Goal: Obtain resource: Download file/media

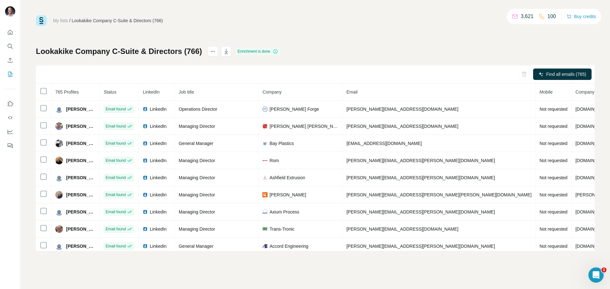
click at [595, 272] on icon "Open Intercom Messenger" at bounding box center [596, 275] width 10 height 10
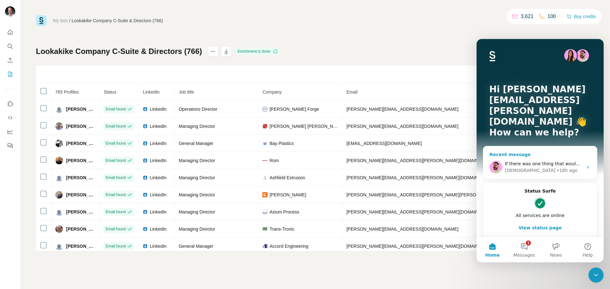
click at [559, 167] on div "Christian • 18h ago" at bounding box center [544, 170] width 78 height 7
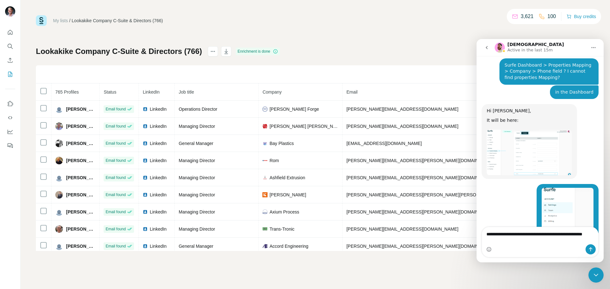
scroll to position [3281, 0]
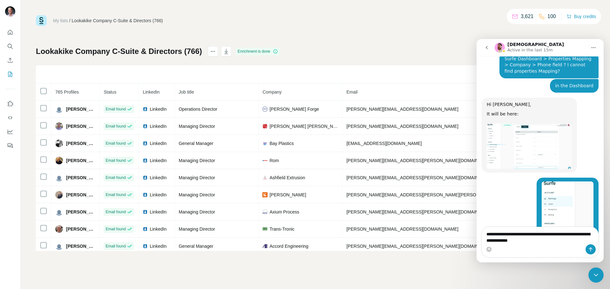
type textarea "**********"
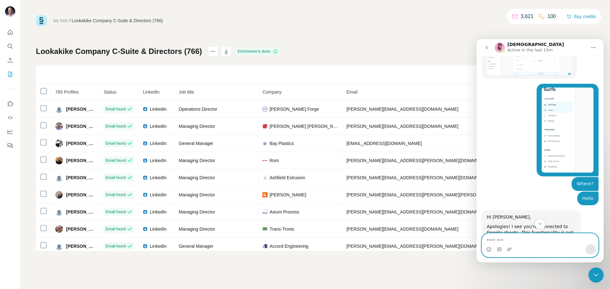
scroll to position [3502, 0]
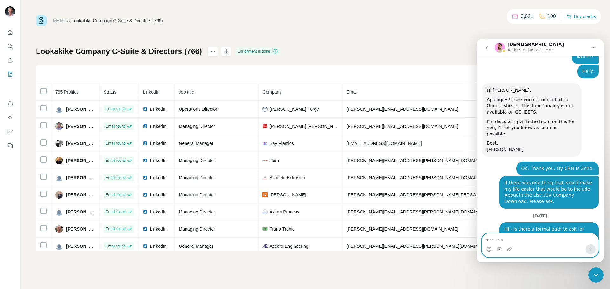
click at [497, 241] on textarea "Message…" at bounding box center [540, 239] width 116 height 11
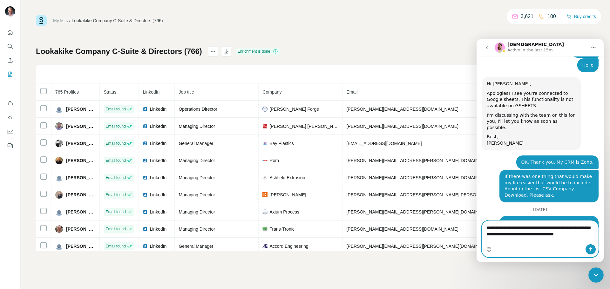
scroll to position [3514, 0]
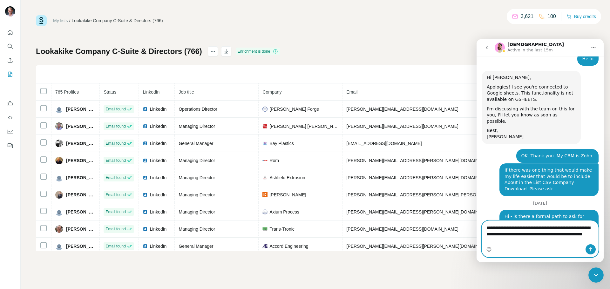
type textarea "**********"
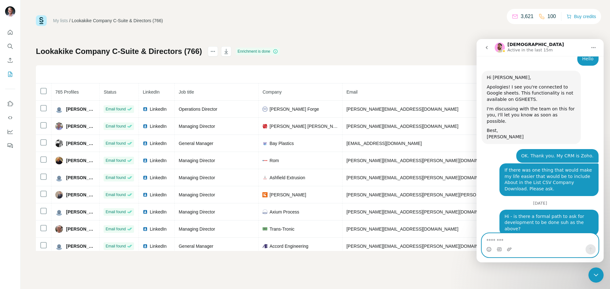
scroll to position [3533, 0]
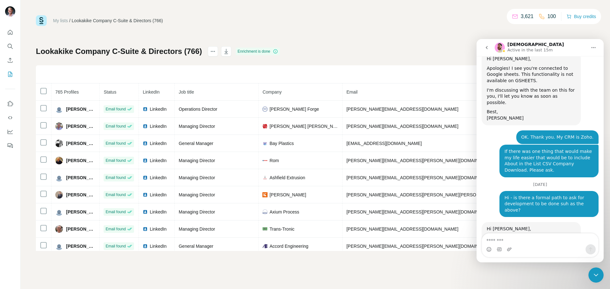
click at [591, 273] on div "Close Intercom Messenger" at bounding box center [595, 275] width 15 height 15
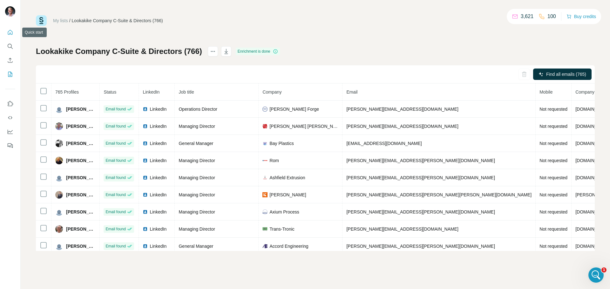
click at [9, 34] on icon "Quick start" at bounding box center [10, 32] width 6 height 6
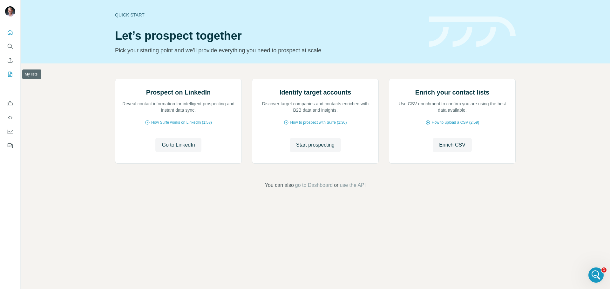
click at [10, 72] on icon "My lists" at bounding box center [10, 74] width 4 height 5
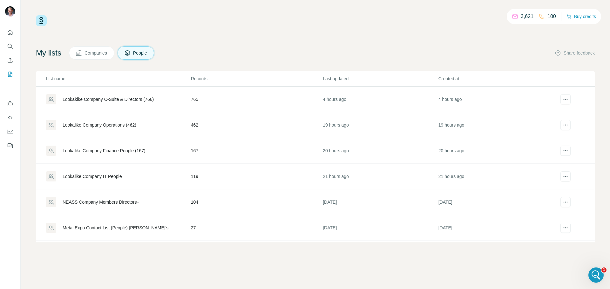
click at [143, 52] on span "People" at bounding box center [140, 53] width 15 height 6
click at [135, 98] on div "Lookakike Company C-Suite & Directors (766)" at bounding box center [108, 99] width 91 height 6
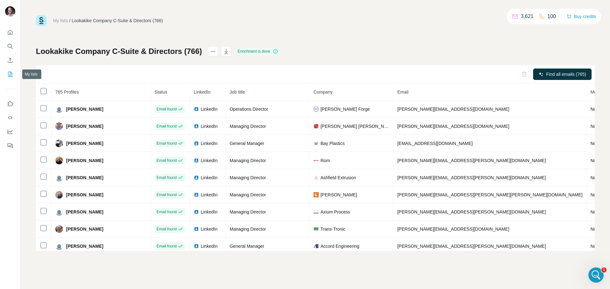
click at [9, 76] on icon "My lists" at bounding box center [10, 74] width 6 height 6
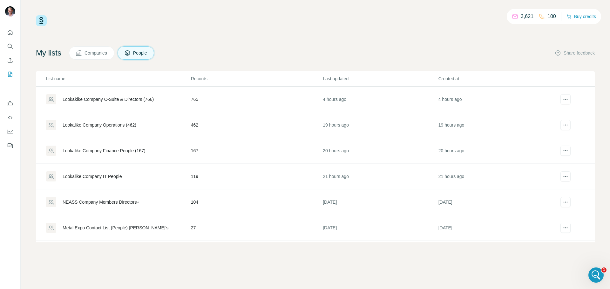
click at [99, 54] on span "Companies" at bounding box center [95, 53] width 23 height 6
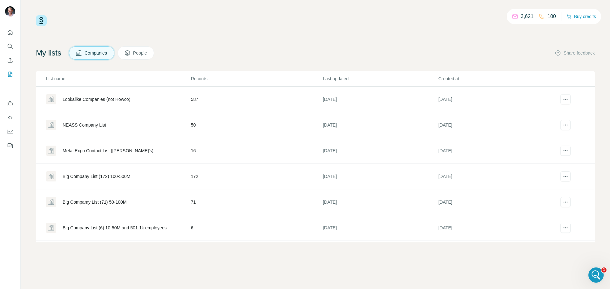
click at [95, 100] on div "Lookalike Companies (not Howco)" at bounding box center [97, 99] width 68 height 6
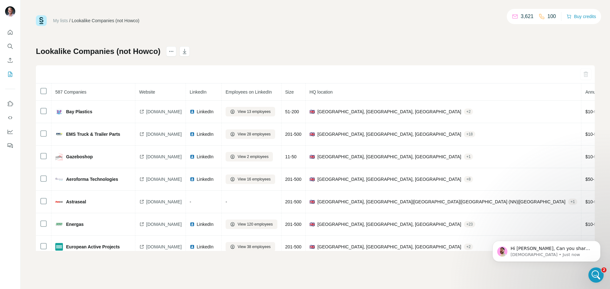
scroll to position [3567, 0]
click at [552, 255] on p "Christian • Just now" at bounding box center [551, 255] width 82 height 6
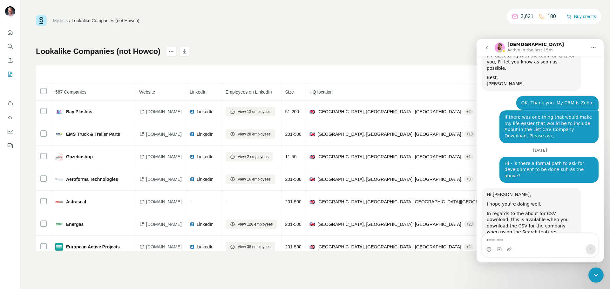
click at [479, 35] on div "My lists / Lookalike Companies (not Howco) 3,621 100 Buy credits Lookalike Comp…" at bounding box center [315, 133] width 559 height 236
click at [440, 33] on div "My lists / Lookalike Companies (not Howco) 3,621 100 Buy credits Lookalike Comp…" at bounding box center [315, 133] width 559 height 236
click at [599, 274] on icon "Close Intercom Messenger" at bounding box center [596, 276] width 8 height 8
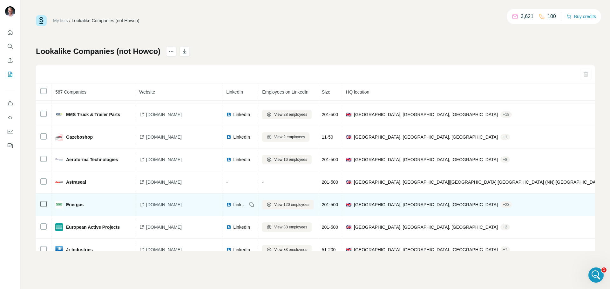
scroll to position [0, 0]
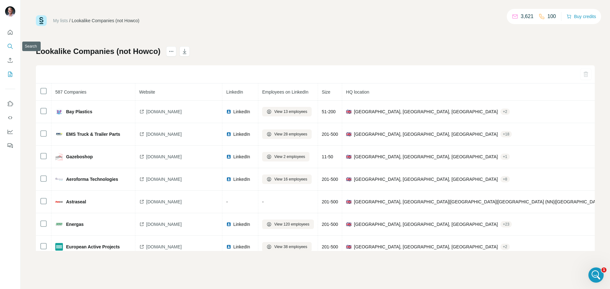
click at [9, 46] on icon "Search" at bounding box center [10, 46] width 6 height 6
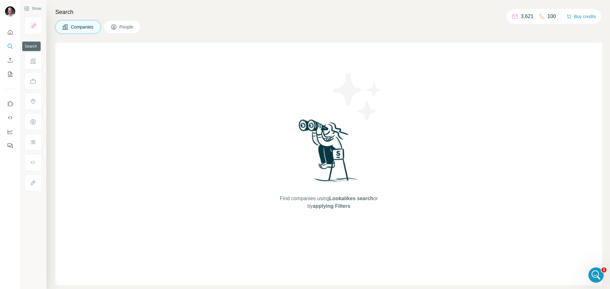
click at [7, 45] on icon "Search" at bounding box center [10, 46] width 6 height 6
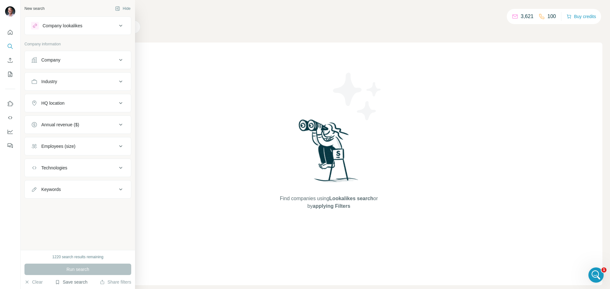
click at [72, 284] on button "Save search" at bounding box center [71, 282] width 32 height 6
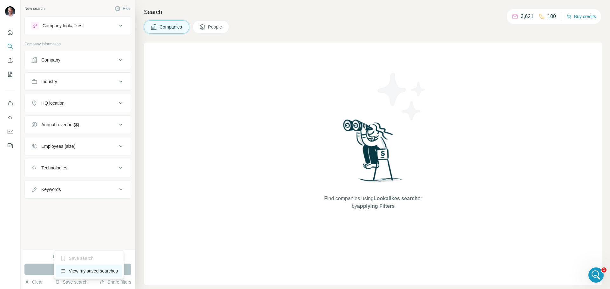
click at [74, 273] on div "View my saved searches" at bounding box center [89, 271] width 67 height 13
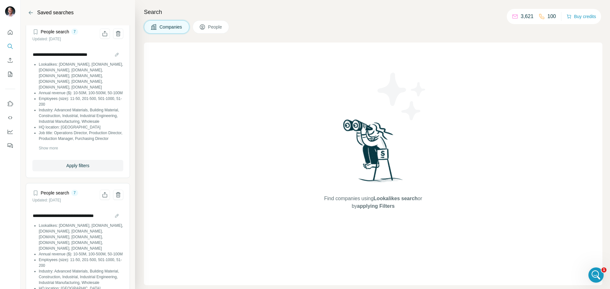
scroll to position [163, 0]
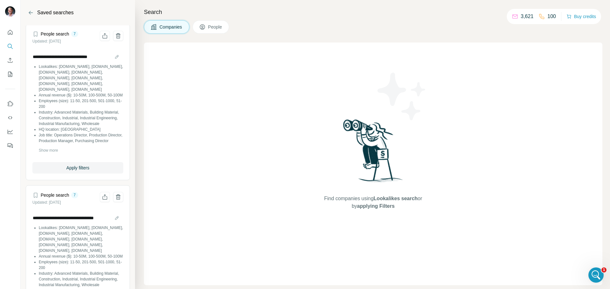
click at [168, 30] on span "Companies" at bounding box center [170, 27] width 23 height 6
click at [220, 26] on span "People" at bounding box center [215, 27] width 15 height 6
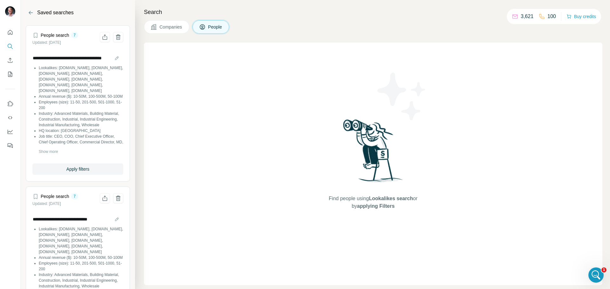
click at [176, 28] on span "Companies" at bounding box center [170, 27] width 23 height 6
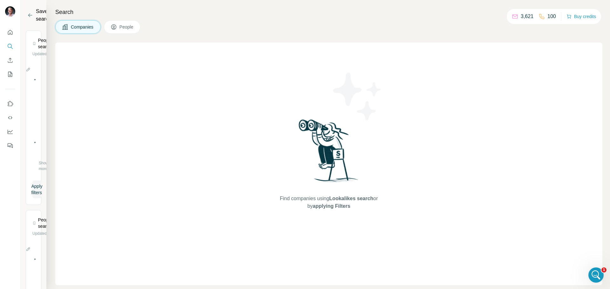
click at [82, 26] on span "Companies" at bounding box center [82, 27] width 23 height 6
click at [41, 143] on section "**********" at bounding box center [34, 159] width 26 height 259
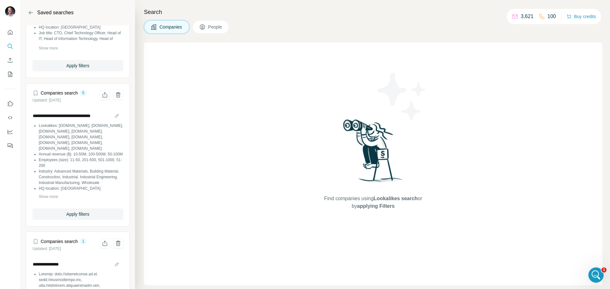
scroll to position [598, 0]
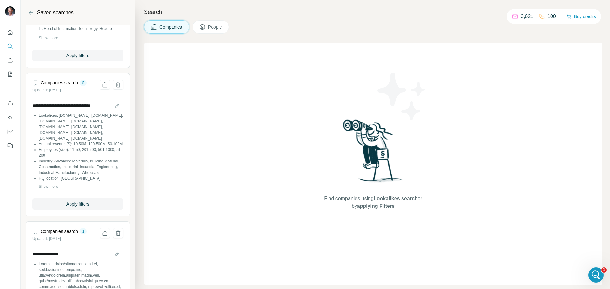
click at [174, 29] on span "Companies" at bounding box center [170, 27] width 23 height 6
click at [77, 207] on span "Apply filters" at bounding box center [77, 204] width 23 height 6
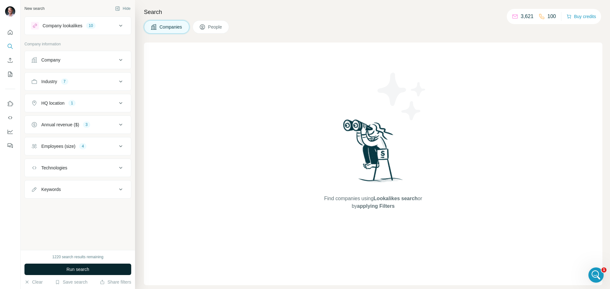
click at [75, 271] on span "Run search" at bounding box center [77, 269] width 23 height 6
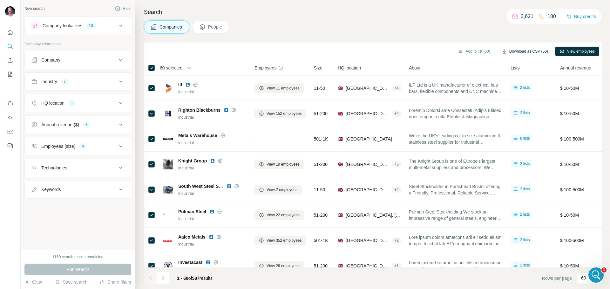
click at [521, 51] on button "Download as CSV (60)" at bounding box center [524, 52] width 55 height 10
click at [163, 277] on icon "Navigate to next page" at bounding box center [163, 278] width 6 height 6
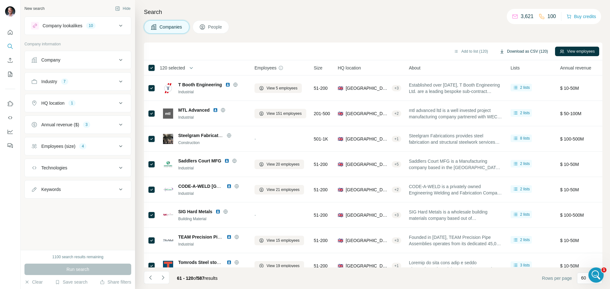
click at [519, 51] on button "Download as CSV (120)" at bounding box center [523, 52] width 57 height 10
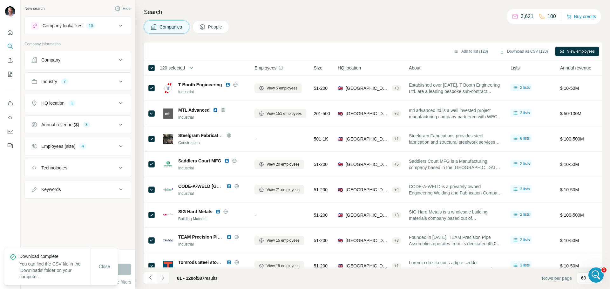
click at [162, 280] on icon "Navigate to next page" at bounding box center [163, 278] width 2 height 4
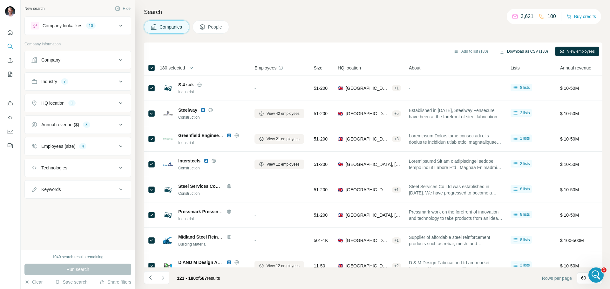
click at [519, 50] on button "Download as CSV (180)" at bounding box center [523, 52] width 57 height 10
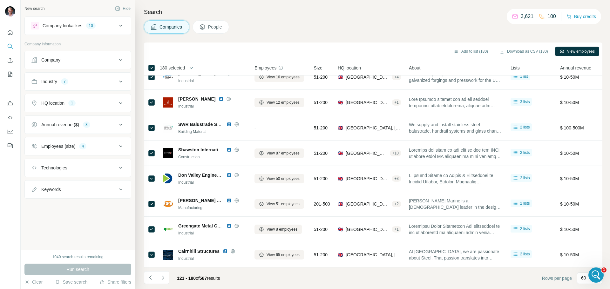
scroll to position [1336, 0]
click at [598, 272] on icon "Open Intercom Messenger" at bounding box center [596, 275] width 10 height 10
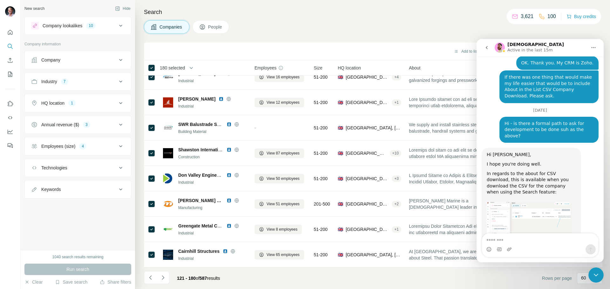
scroll to position [3608, 0]
click at [500, 240] on textarea "Message…" at bounding box center [540, 239] width 116 height 11
type textarea "*"
click at [466, 27] on div "Companies People" at bounding box center [373, 26] width 458 height 13
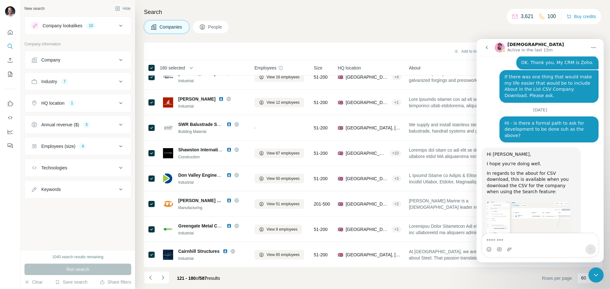
click at [596, 277] on icon "Close Intercom Messenger" at bounding box center [596, 276] width 8 height 8
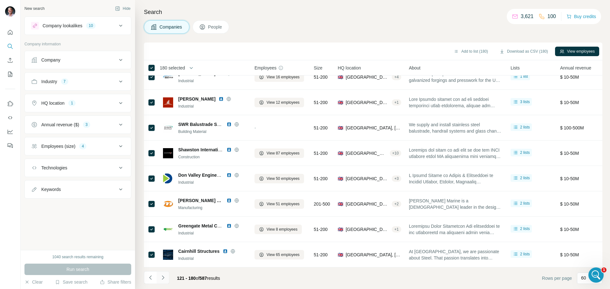
click at [162, 279] on icon "Navigate to next page" at bounding box center [163, 278] width 6 height 6
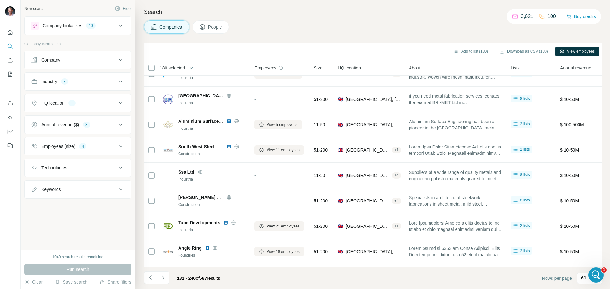
scroll to position [1336, 0]
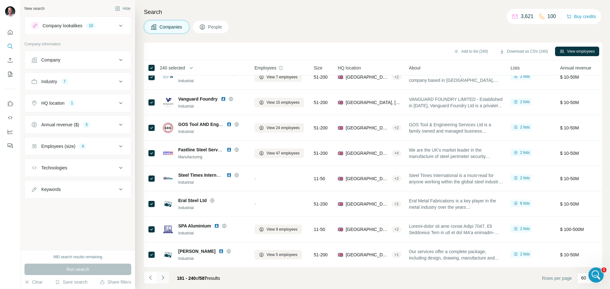
click at [164, 279] on icon "Navigate to next page" at bounding box center [163, 278] width 6 height 6
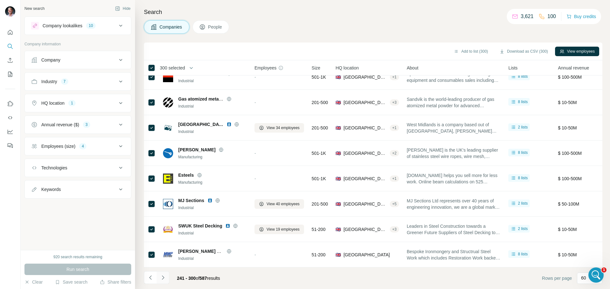
click at [163, 278] on icon "Navigate to next page" at bounding box center [163, 278] width 6 height 6
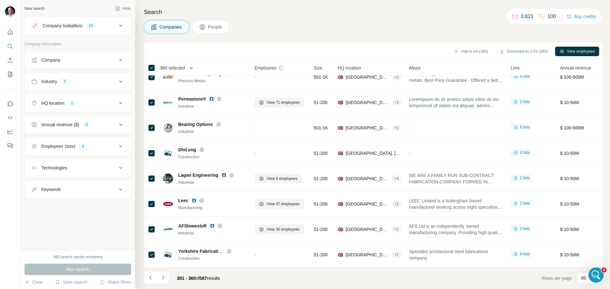
click at [193, 68] on icon "button" at bounding box center [191, 68] width 6 height 6
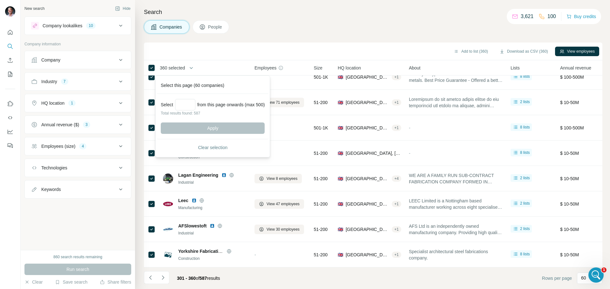
click at [599, 279] on div "Open Intercom Messenger" at bounding box center [595, 275] width 21 height 21
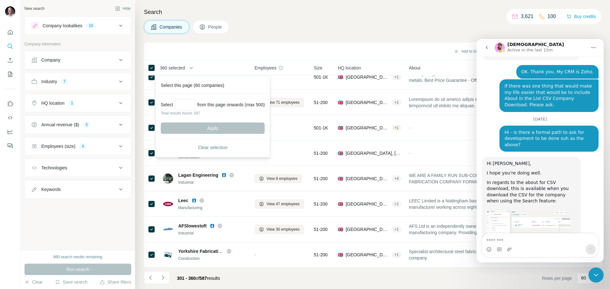
scroll to position [3608, 0]
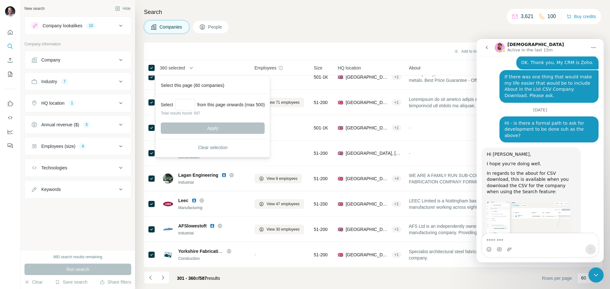
click at [506, 240] on textarea "Message…" at bounding box center [540, 239] width 116 height 11
type textarea "**********"
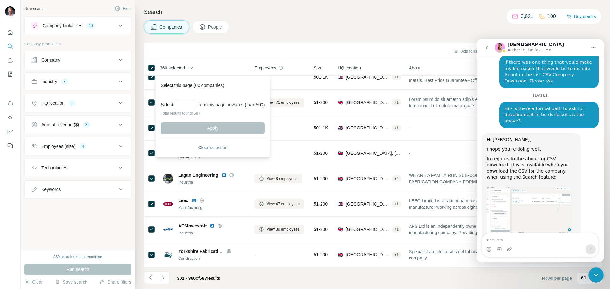
click at [496, 239] on textarea "Message…" at bounding box center [540, 239] width 116 height 11
type textarea "*"
type textarea "**********"
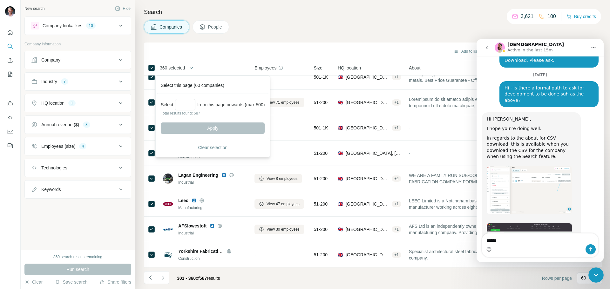
type textarea "*******"
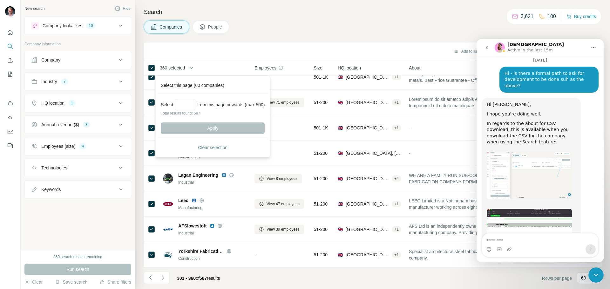
click at [430, 20] on div "Search Companies People Add to list (360) Download as CSV (360) View employees …" at bounding box center [372, 144] width 475 height 289
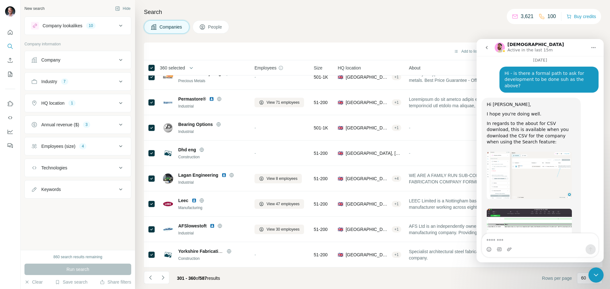
click at [598, 273] on icon "Close Intercom Messenger" at bounding box center [596, 276] width 8 height 8
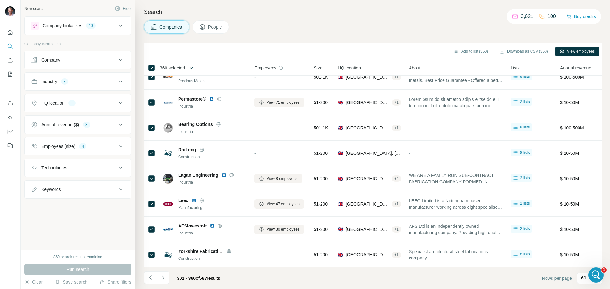
click at [193, 68] on icon "button" at bounding box center [191, 68] width 3 height 2
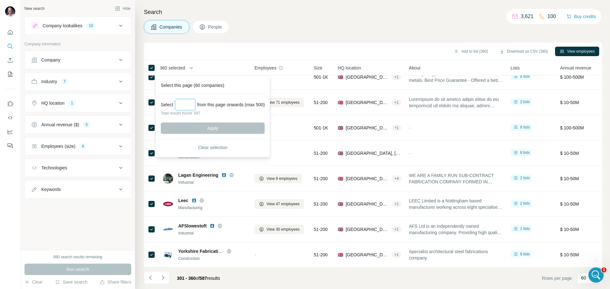
click at [188, 104] on input "Select a number (up to 500)" at bounding box center [185, 104] width 20 height 11
type input "*"
type input "***"
click at [211, 126] on span "Apply" at bounding box center [212, 128] width 11 height 6
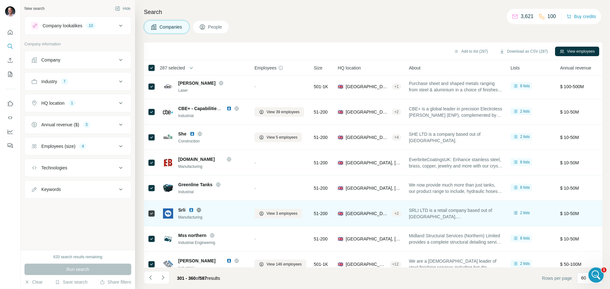
scroll to position [1145, 0]
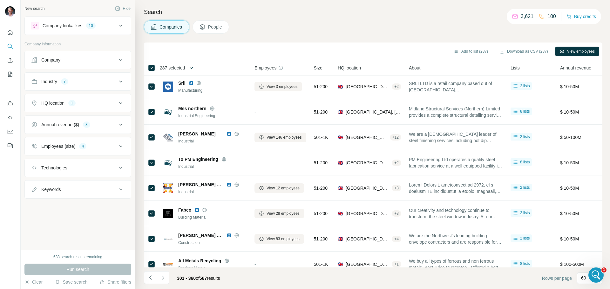
click at [192, 67] on icon "button" at bounding box center [191, 68] width 6 height 6
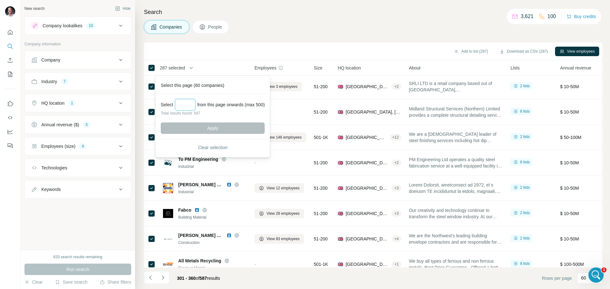
click at [185, 102] on input "Select a number (up to 500)" at bounding box center [185, 104] width 20 height 11
type input "***"
click at [197, 128] on button "Apply" at bounding box center [213, 128] width 104 height 11
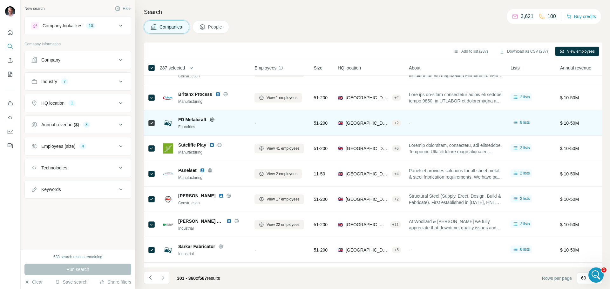
scroll to position [700, 0]
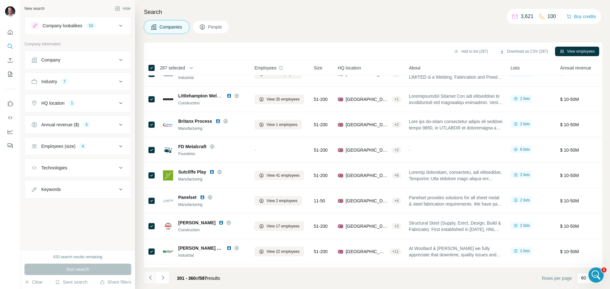
click at [150, 277] on icon "Navigate to previous page" at bounding box center [150, 278] width 6 height 6
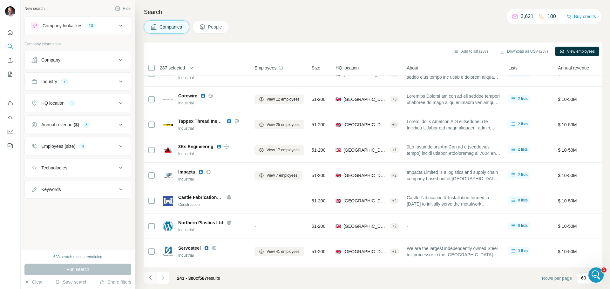
click at [151, 278] on icon "Navigate to previous page" at bounding box center [150, 278] width 6 height 6
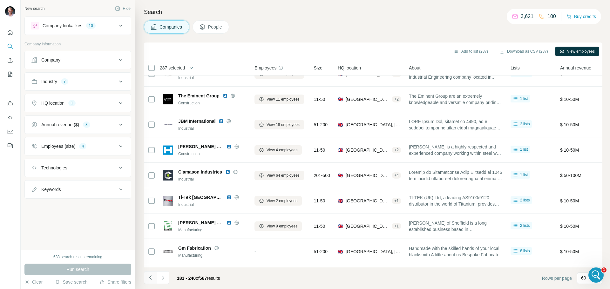
click at [151, 278] on icon "Navigate to previous page" at bounding box center [150, 278] width 6 height 6
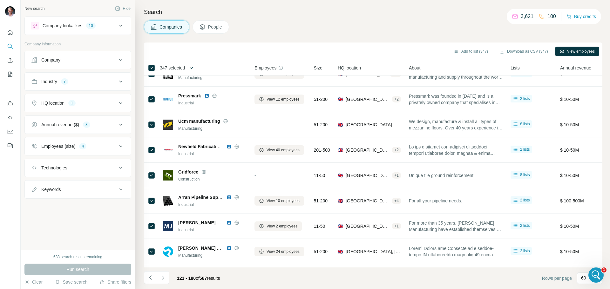
click at [192, 67] on icon "button" at bounding box center [191, 68] width 6 height 6
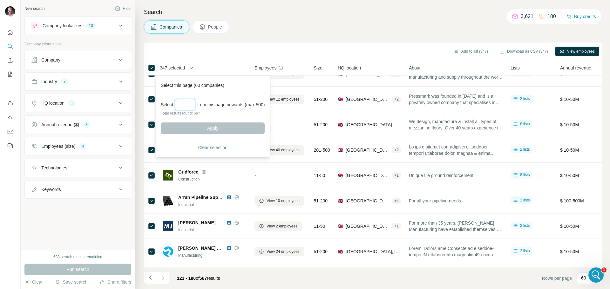
click at [187, 107] on input "Select a number (up to 500)" at bounding box center [185, 104] width 20 height 11
type input "***"
click at [213, 129] on span "Apply" at bounding box center [212, 128] width 11 height 6
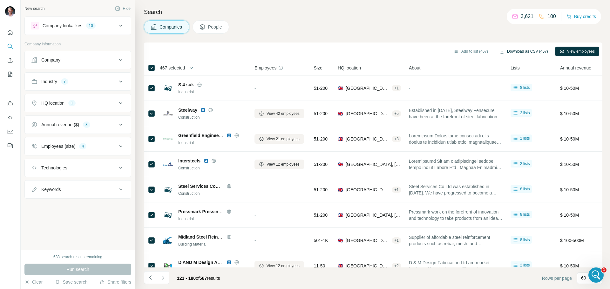
scroll to position [3714, 0]
click at [523, 50] on button "Download as CSV (467)" at bounding box center [523, 52] width 57 height 10
click at [525, 50] on button "Download as CSV (467)" at bounding box center [523, 52] width 57 height 10
click at [353, 45] on div "Add to list (467) Download as CSV (467) View employees" at bounding box center [373, 52] width 458 height 18
click at [81, 281] on button "Save search" at bounding box center [71, 282] width 32 height 6
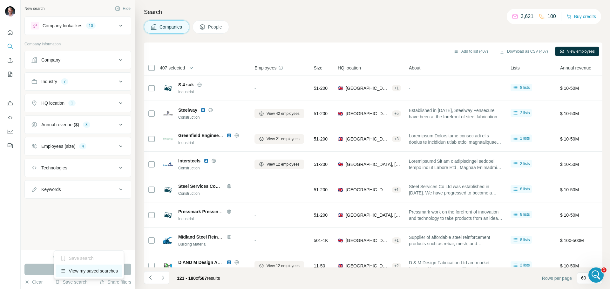
click at [81, 272] on div "View my saved searches" at bounding box center [89, 271] width 67 height 13
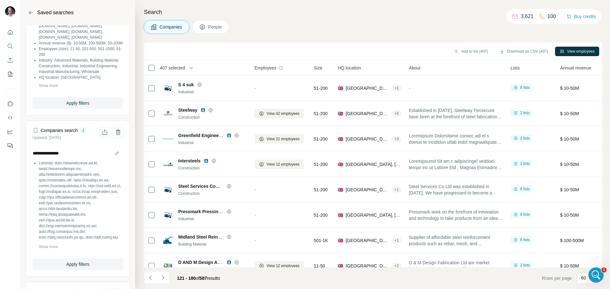
scroll to position [603, 0]
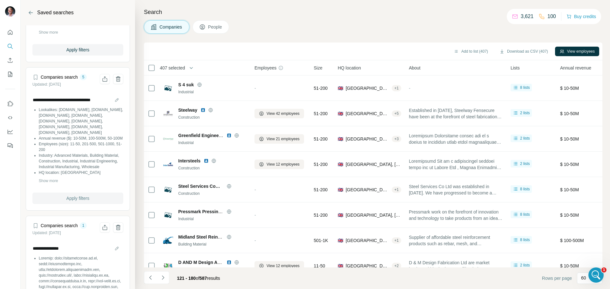
click at [71, 202] on span "Apply filters" at bounding box center [77, 198] width 23 height 6
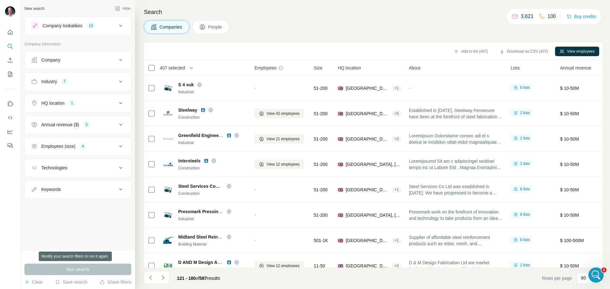
click at [87, 271] on div "Run search" at bounding box center [77, 269] width 107 height 11
click at [150, 280] on icon "Navigate to previous page" at bounding box center [150, 278] width 6 height 6
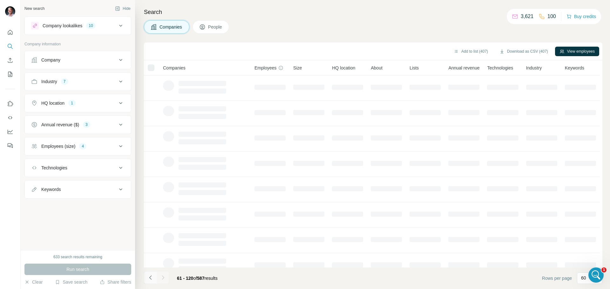
click at [150, 280] on icon "Navigate to previous page" at bounding box center [150, 278] width 6 height 6
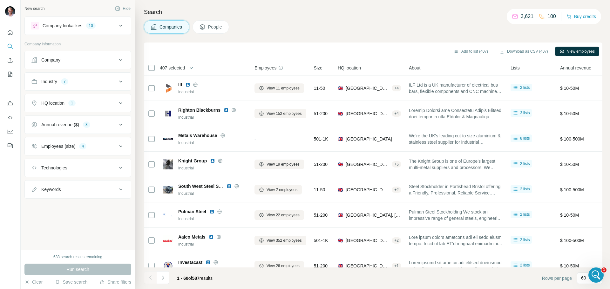
click at [259, 281] on footer "1 - 60 of 587 results Rows per page 60" at bounding box center [373, 279] width 458 height 22
click at [191, 68] on icon "button" at bounding box center [191, 68] width 6 height 6
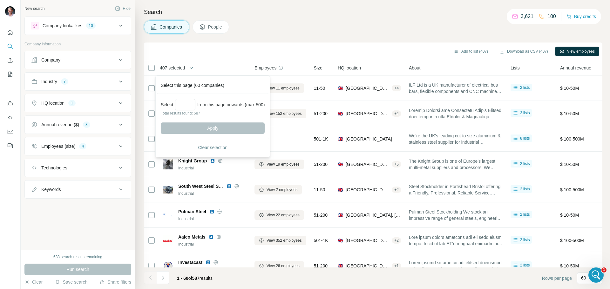
click at [236, 46] on div "Add to list (407) Download as CSV (407) View employees" at bounding box center [373, 51] width 452 height 11
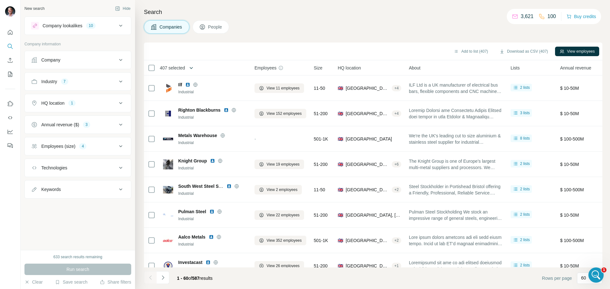
click at [194, 67] on icon "button" at bounding box center [191, 68] width 6 height 6
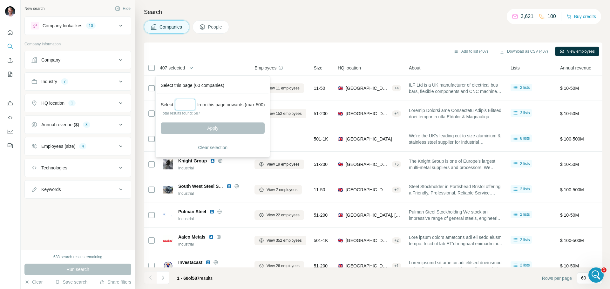
click at [187, 105] on input "Select a number (up to 500)" at bounding box center [185, 104] width 20 height 11
type input "***"
click at [218, 129] on span "Apply" at bounding box center [212, 128] width 11 height 6
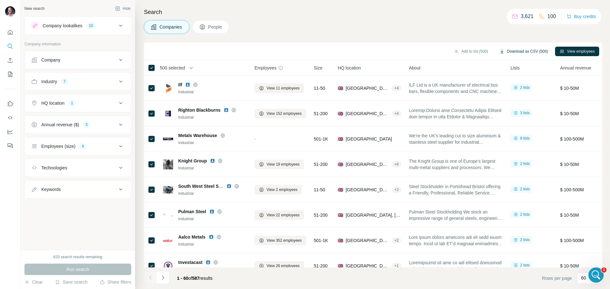
click at [515, 50] on button "Download as CSV (500)" at bounding box center [523, 52] width 57 height 10
click at [164, 277] on icon "Navigate to next page" at bounding box center [163, 278] width 6 height 6
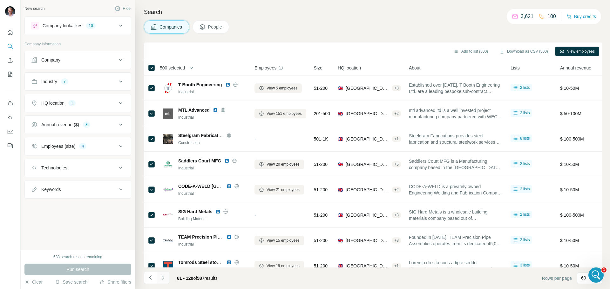
click at [164, 277] on icon "Navigate to next page" at bounding box center [163, 278] width 6 height 6
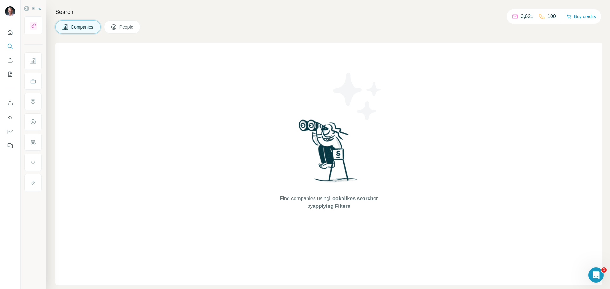
click at [597, 273] on icon "Open Intercom Messenger" at bounding box center [596, 275] width 10 height 10
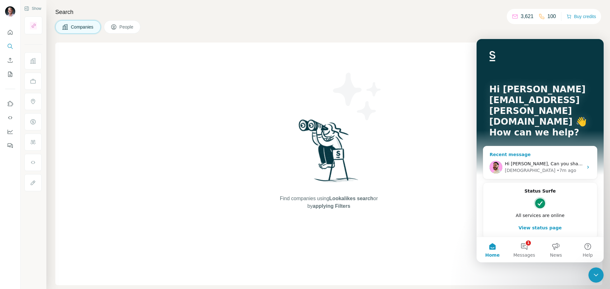
click at [561, 161] on span "Hi Mark, Can you share currently the steps you're taking to perform this action?" at bounding box center [607, 163] width 204 height 5
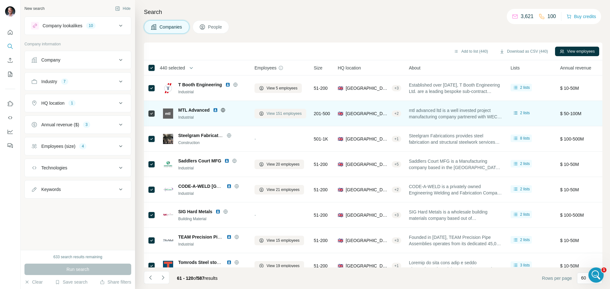
scroll to position [3714, 0]
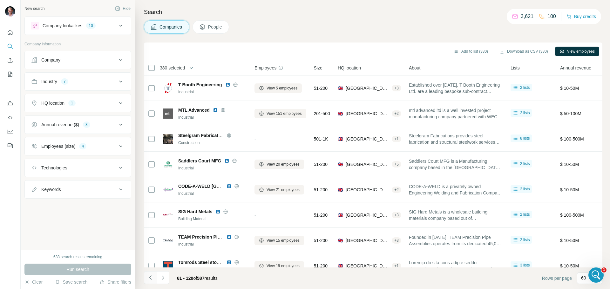
click at [151, 278] on icon "Navigate to previous page" at bounding box center [150, 278] width 6 height 6
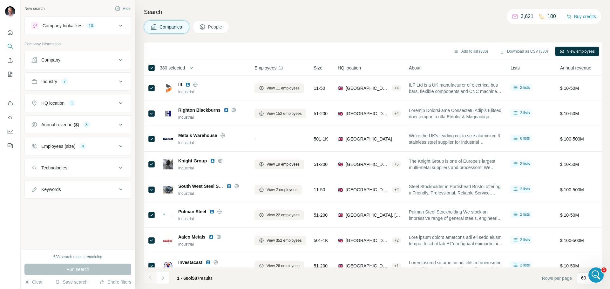
click at [151, 278] on div at bounding box center [150, 278] width 13 height 13
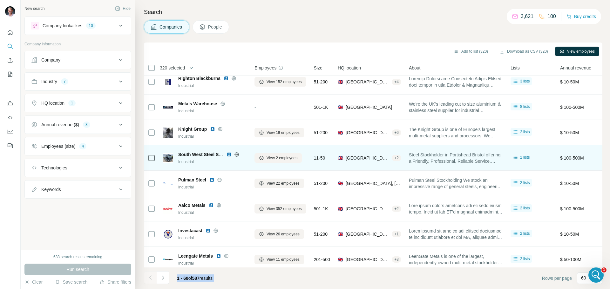
scroll to position [0, 0]
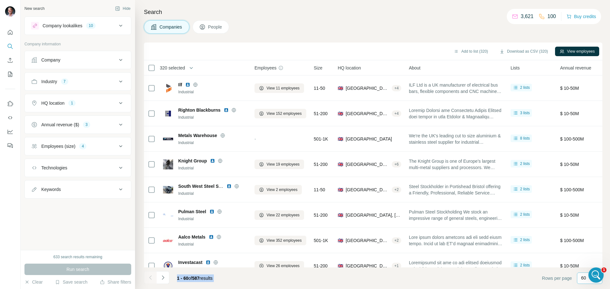
click at [584, 280] on p "60" at bounding box center [583, 278] width 5 height 6
click at [585, 241] on p "40" at bounding box center [584, 241] width 5 height 6
click at [491, 284] on footer "1 - 40 of 587 results Rows per page 40" at bounding box center [373, 279] width 458 height 22
click at [582, 276] on p "40" at bounding box center [583, 278] width 5 height 6
click at [585, 251] on p "20" at bounding box center [584, 253] width 5 height 6
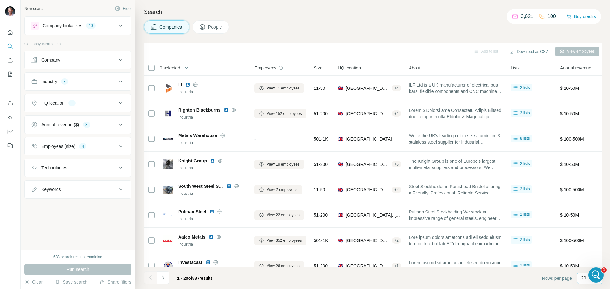
click at [585, 275] on p "20" at bounding box center [583, 278] width 5 height 6
click at [589, 229] on div "60" at bounding box center [589, 230] width 15 height 6
click at [162, 277] on icon "Navigate to next page" at bounding box center [163, 278] width 6 height 6
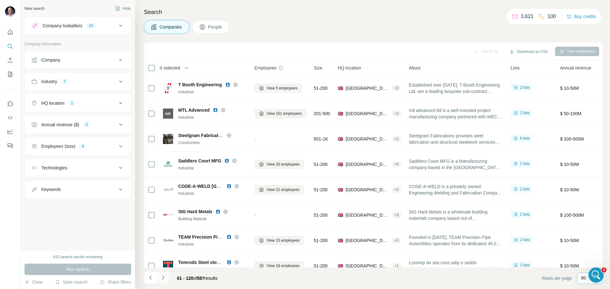
click at [162, 277] on icon "Navigate to next page" at bounding box center [163, 278] width 6 height 6
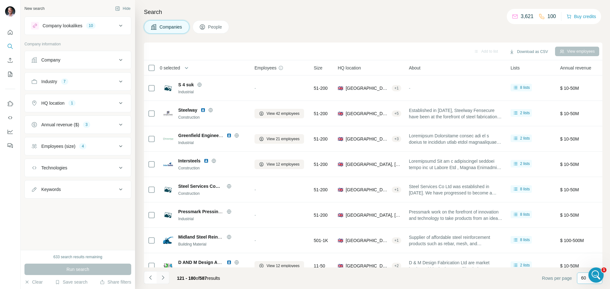
click at [162, 277] on icon "Navigate to next page" at bounding box center [163, 278] width 6 height 6
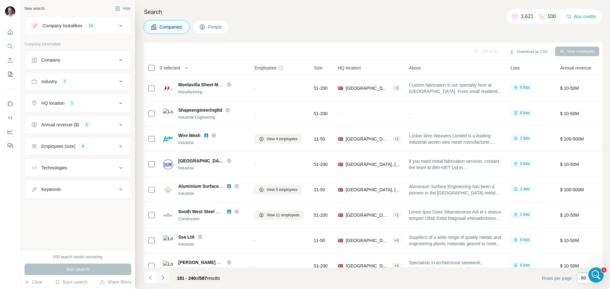
click at [162, 277] on icon "Navigate to next page" at bounding box center [163, 278] width 6 height 6
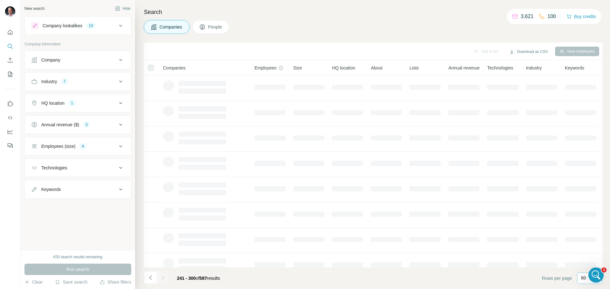
click at [162, 277] on icon "Navigate to next page" at bounding box center [163, 278] width 6 height 6
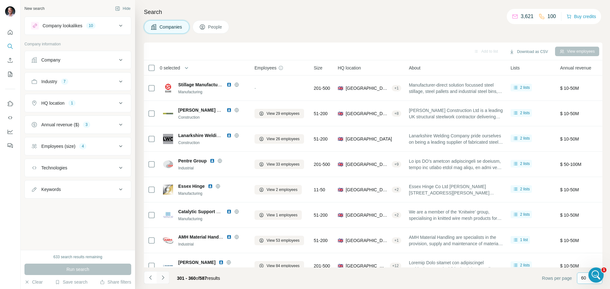
click at [162, 277] on icon "Navigate to next page" at bounding box center [163, 278] width 6 height 6
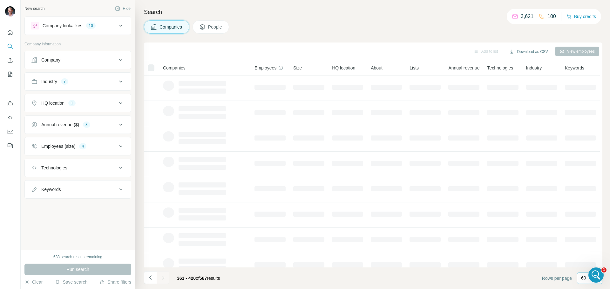
click at [162, 277] on icon "Navigate to next page" at bounding box center [163, 278] width 6 height 6
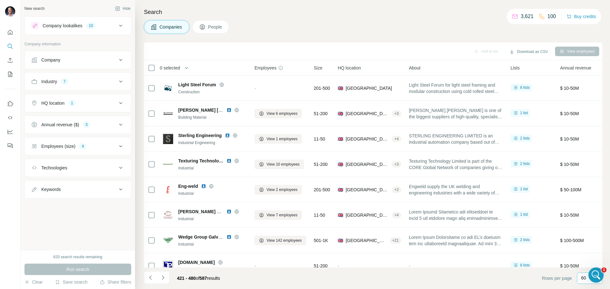
click at [586, 277] on p "60" at bounding box center [583, 278] width 5 height 6
click at [586, 253] on p "20" at bounding box center [584, 253] width 5 height 6
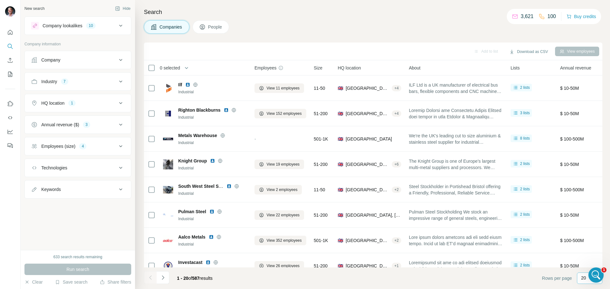
click at [584, 278] on p "20" at bounding box center [583, 278] width 5 height 6
click at [585, 229] on p "60" at bounding box center [584, 230] width 5 height 6
click at [163, 277] on icon "Navigate to next page" at bounding box center [163, 278] width 2 height 4
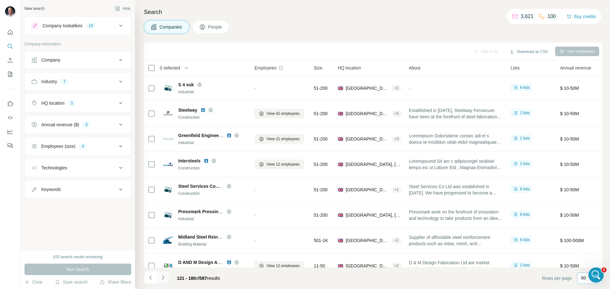
click at [163, 277] on icon "Navigate to next page" at bounding box center [163, 278] width 2 height 4
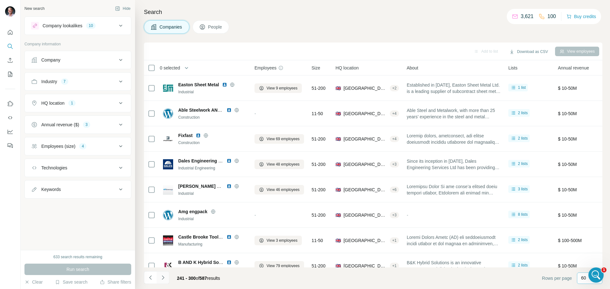
click at [163, 277] on icon "Navigate to next page" at bounding box center [163, 278] width 2 height 4
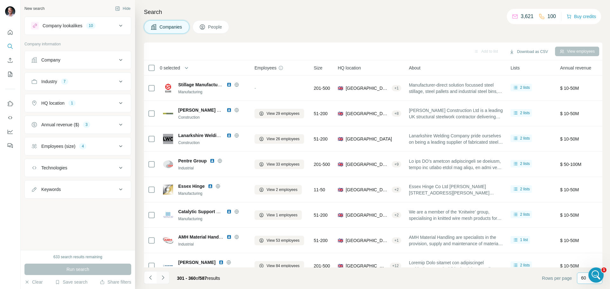
click at [163, 277] on icon "Navigate to next page" at bounding box center [163, 278] width 2 height 4
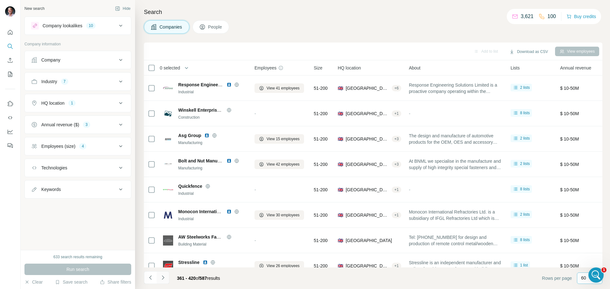
click at [163, 277] on icon "Navigate to next page" at bounding box center [163, 278] width 2 height 4
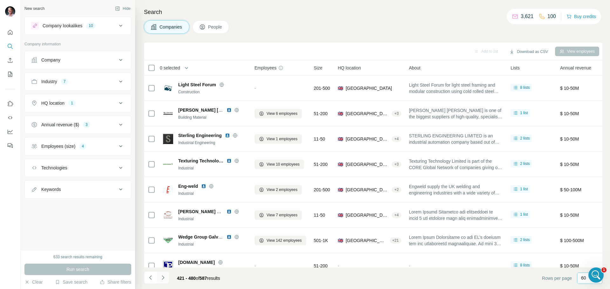
click at [163, 277] on icon "Navigate to next page" at bounding box center [163, 278] width 2 height 4
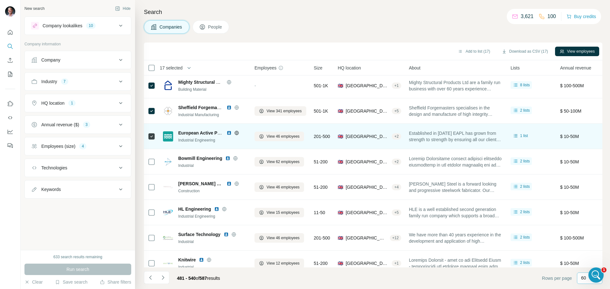
scroll to position [826, 0]
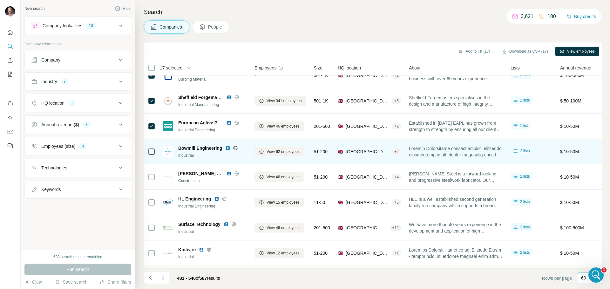
click at [149, 150] on div at bounding box center [152, 152] width 8 height 8
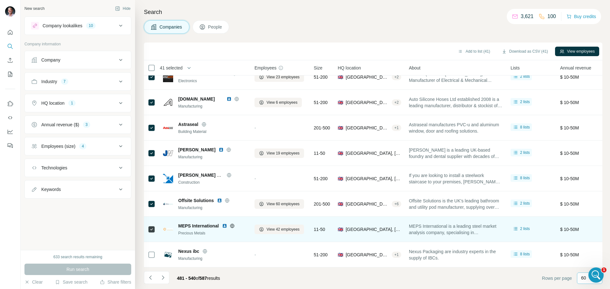
scroll to position [1336, 0]
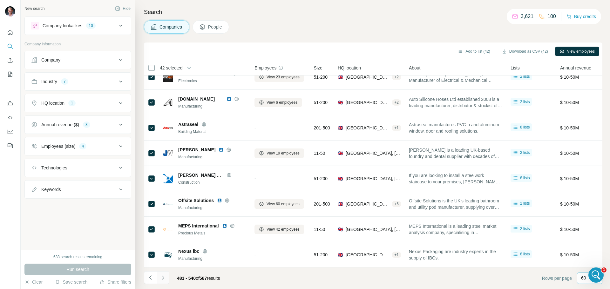
click at [162, 279] on icon "Navigate to next page" at bounding box center [163, 278] width 6 height 6
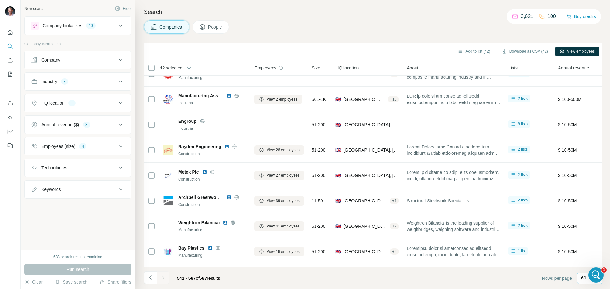
scroll to position [1005, 0]
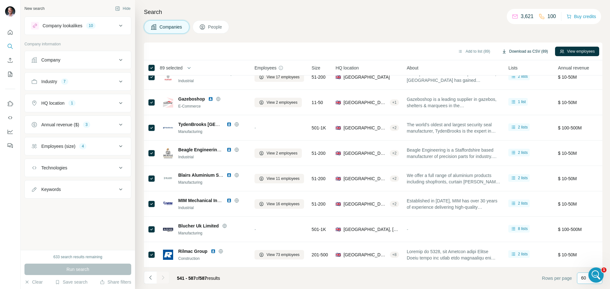
click at [537, 51] on button "Download as CSV (89)" at bounding box center [524, 52] width 55 height 10
click at [391, 18] on div "Search Companies People Add to list (89) Download as CSV (89) View employees 89…" at bounding box center [372, 144] width 475 height 289
click at [601, 276] on div "Open Intercom Messenger" at bounding box center [595, 275] width 21 height 21
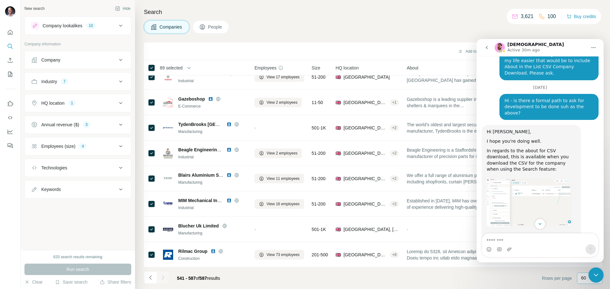
scroll to position [3587, 0]
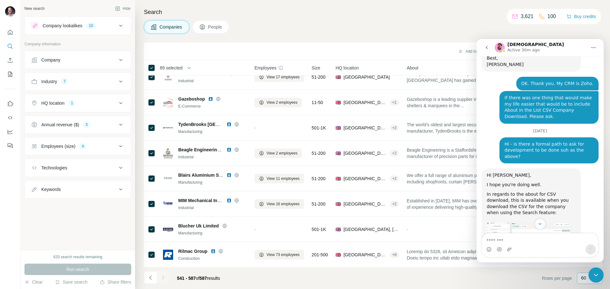
click at [398, 30] on div "Companies People" at bounding box center [373, 26] width 458 height 13
click at [594, 272] on icon "Close Intercom Messenger" at bounding box center [596, 276] width 8 height 8
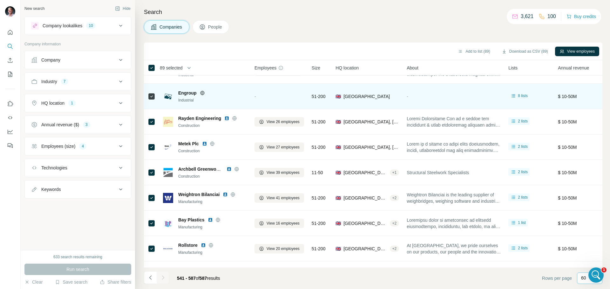
scroll to position [127, 0]
